Goal: Information Seeking & Learning: Learn about a topic

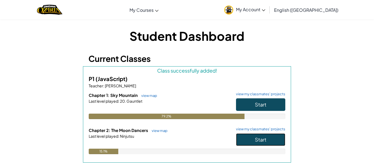
click at [244, 138] on button "Start" at bounding box center [260, 139] width 49 height 13
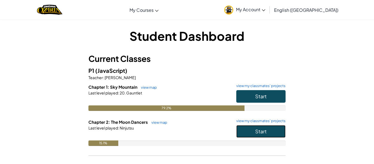
click at [261, 129] on span "Start" at bounding box center [261, 131] width 12 height 6
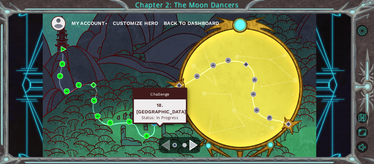
click at [156, 121] on img at bounding box center [154, 123] width 6 height 6
